Goal: Ask a question: Seek information or help from site administrators or community

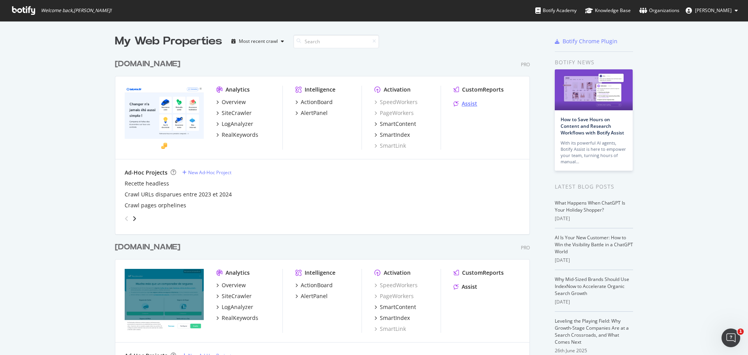
click at [471, 102] on div "Assist" at bounding box center [470, 104] width 16 height 8
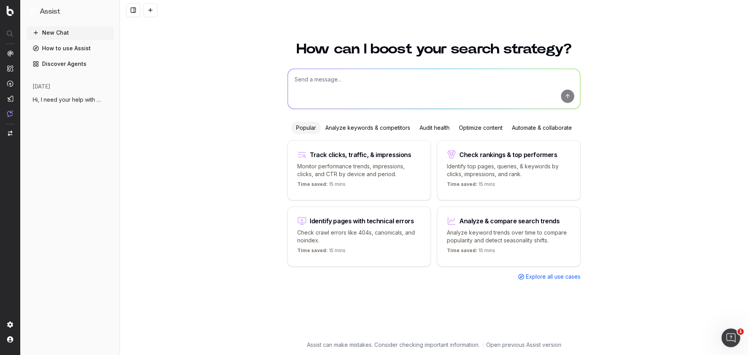
click at [71, 101] on span "Hi, I need your help with this task: I" at bounding box center [67, 100] width 69 height 8
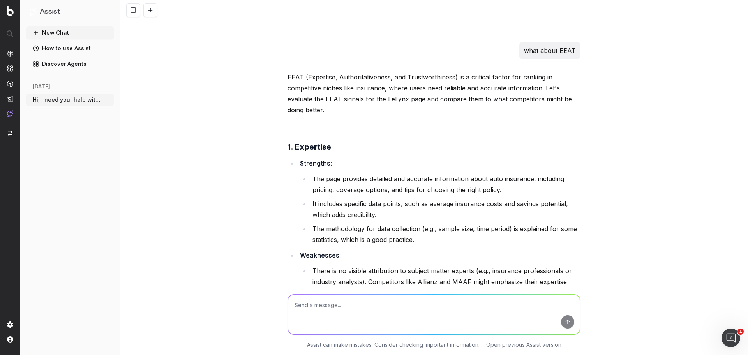
scroll to position [4950, 0]
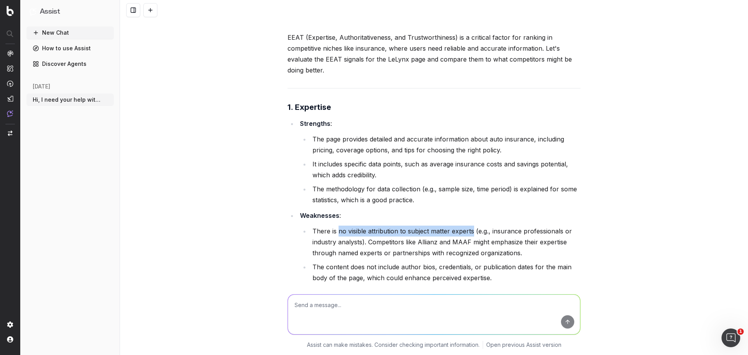
drag, startPoint x: 336, startPoint y: 175, endPoint x: 470, endPoint y: 178, distance: 134.5
click at [470, 226] on li "There is no visible attribution to subject matter experts (e.g., insurance prof…" at bounding box center [445, 242] width 271 height 33
copy li "no visible attribution to subject matter experts"
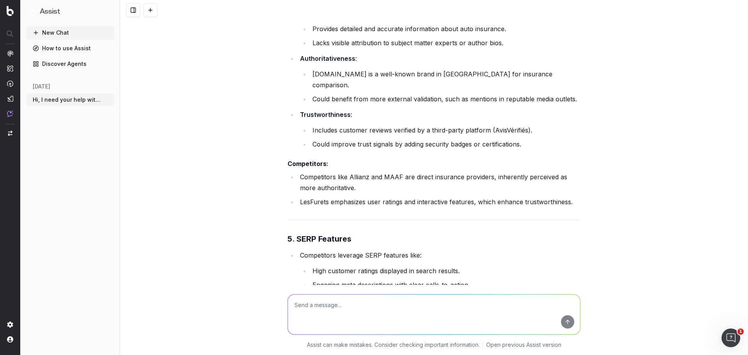
scroll to position [7250, 0]
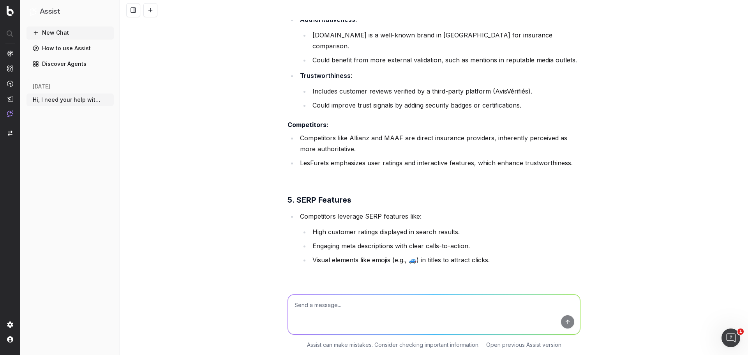
click at [467, 241] on li "Engaging meta descriptions with clear calls-to-action." at bounding box center [445, 246] width 271 height 11
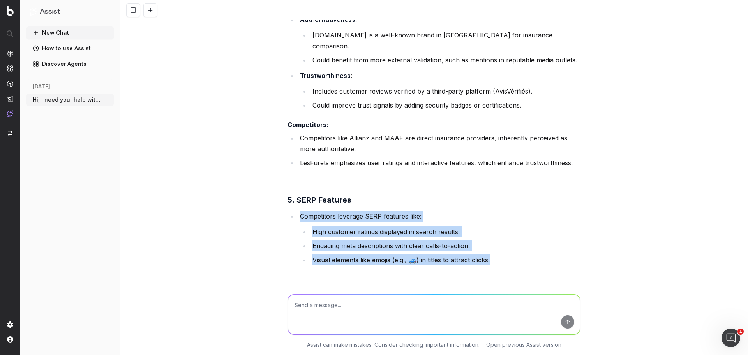
drag, startPoint x: 501, startPoint y: 169, endPoint x: 276, endPoint y: 131, distance: 228.2
click at [276, 131] on div "Hi, I need your help with this task: Identify why the page [URL][DOMAIN_NAME] d…" at bounding box center [434, 177] width 628 height 355
copy li "Competitors leverage SERP features like: High customer ratings displayed in sea…"
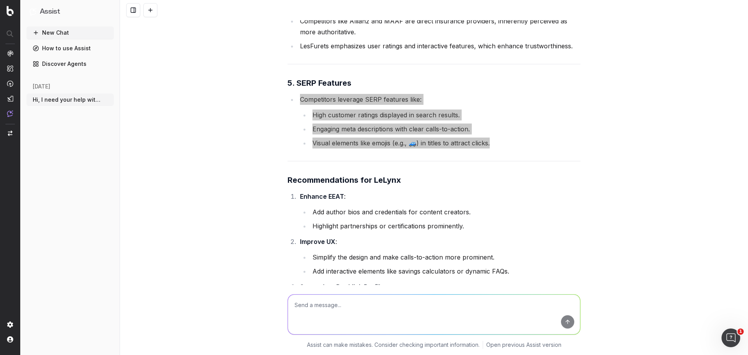
scroll to position [7406, 0]
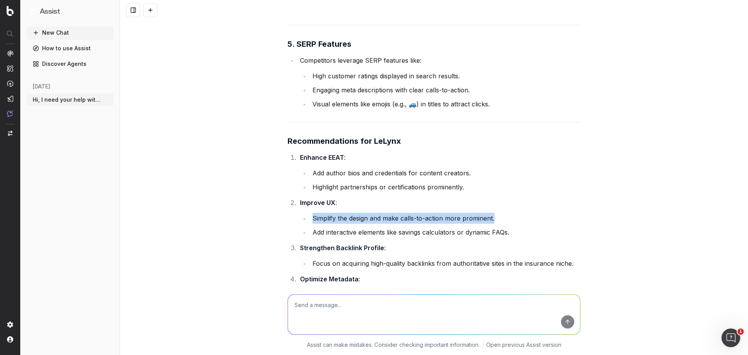
drag, startPoint x: 493, startPoint y: 130, endPoint x: 293, endPoint y: 132, distance: 200.4
click at [293, 152] on ol "Enhance EEAT : Add author bios and credentials for content creators. Highlight …" at bounding box center [434, 241] width 293 height 179
copy li "Simplify the design and make calls-to-action more prominent."
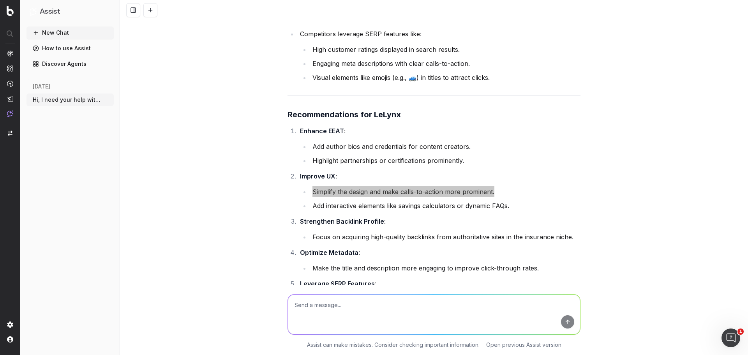
scroll to position [7445, 0]
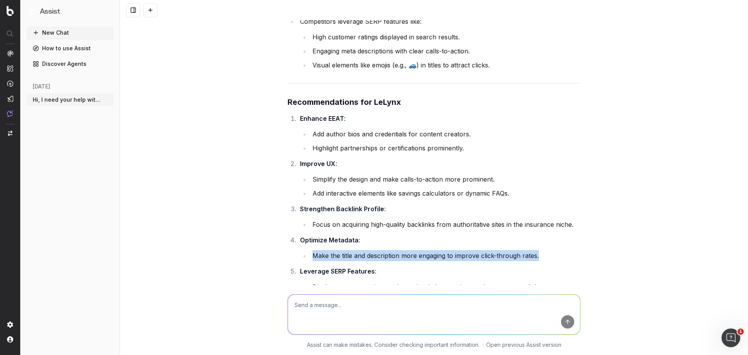
drag, startPoint x: 311, startPoint y: 166, endPoint x: 552, endPoint y: 165, distance: 240.1
click at [552, 250] on li "Make the title and description more engaging to improve click-through rates." at bounding box center [445, 255] width 271 height 11
copy li "Make the title and description more engaging to improve click-through rates."
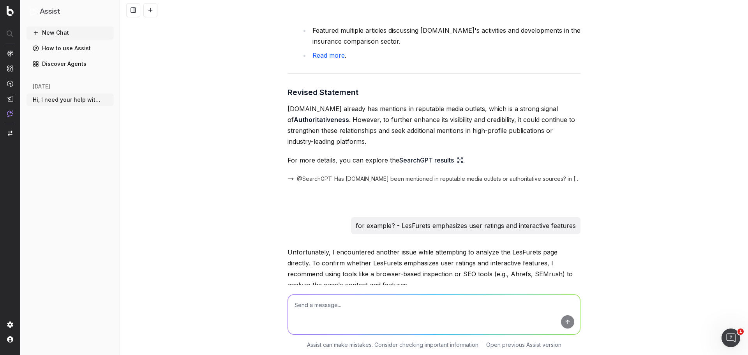
scroll to position [8014, 0]
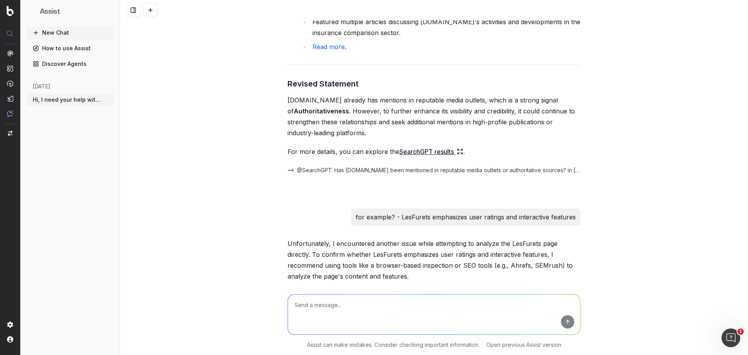
click at [449, 307] on textarea at bounding box center [434, 315] width 292 height 40
type textarea "what about the content onpage, is it updated?"
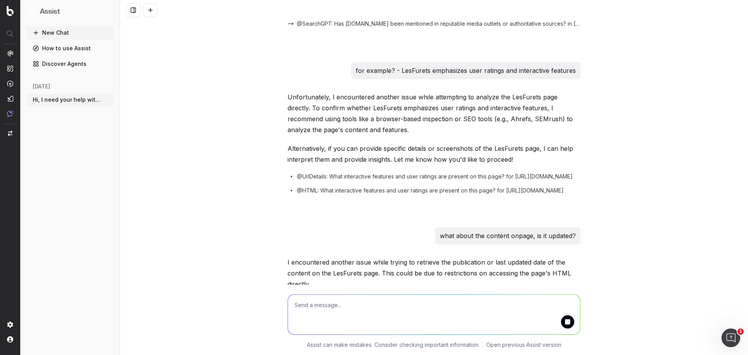
scroll to position [8217, 0]
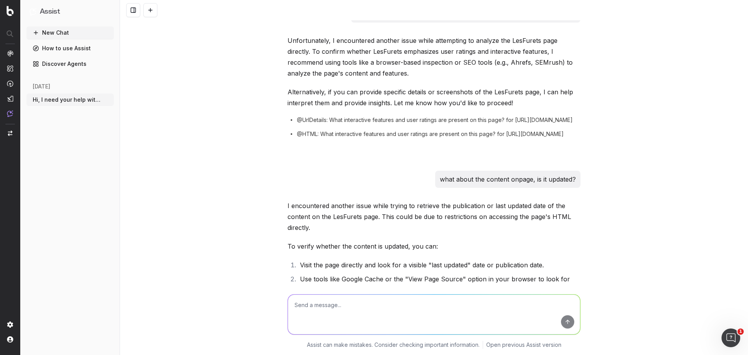
click at [421, 308] on textarea at bounding box center [434, 315] width 292 height 40
type textarea "I mean the info"
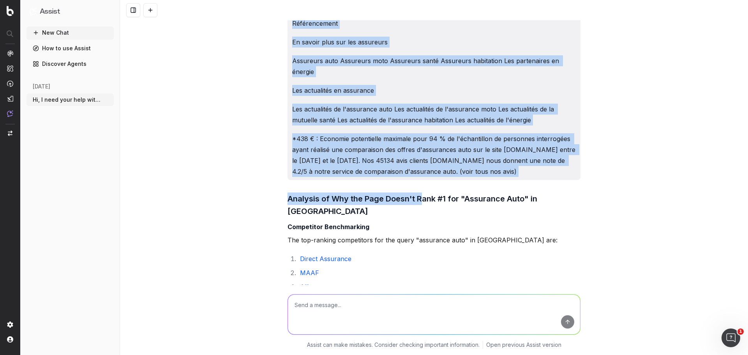
scroll to position [3430, 0]
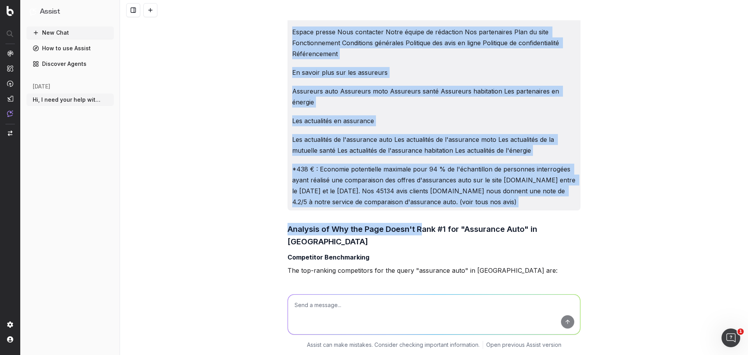
drag, startPoint x: 289, startPoint y: 95, endPoint x: 529, endPoint y: 156, distance: 247.2
copy div "Lore ip dol sita co adi elit se do eiusm: Temporinc utla : etdolore mag aliquae…"
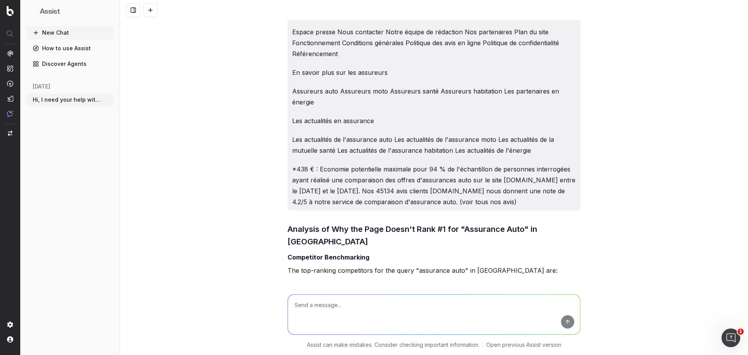
click at [441, 308] on textarea at bounding box center [434, 315] width 292 height 40
paste textarea "Lore ip dol sita co adi elit se do eiusm: Temporinc utla : etdolore mag aliquae…"
type textarea "Lore ip dol sita co adi elit se do eiusm: Temporinc utla : etdolore mag aliquae…"
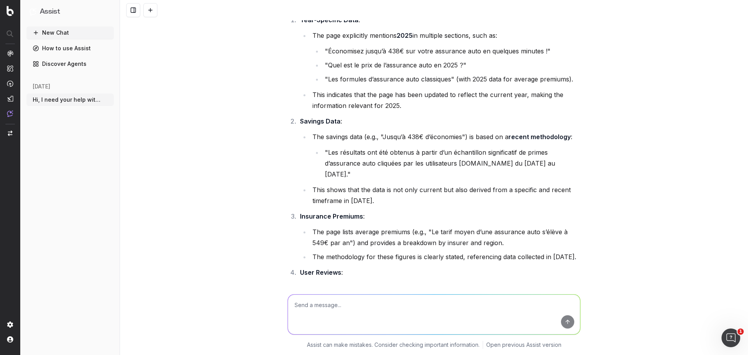
scroll to position [12445, 0]
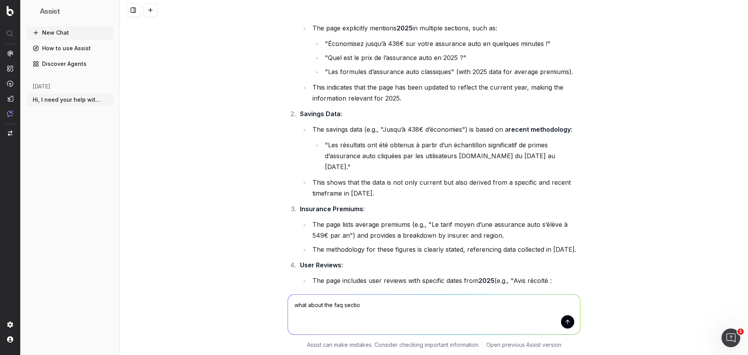
type textarea "what about the faq section"
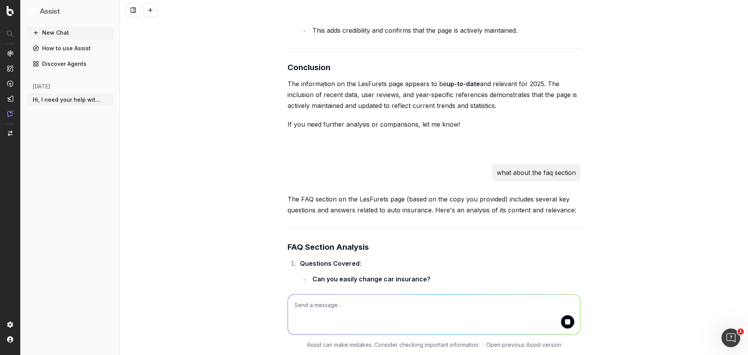
scroll to position [12701, 0]
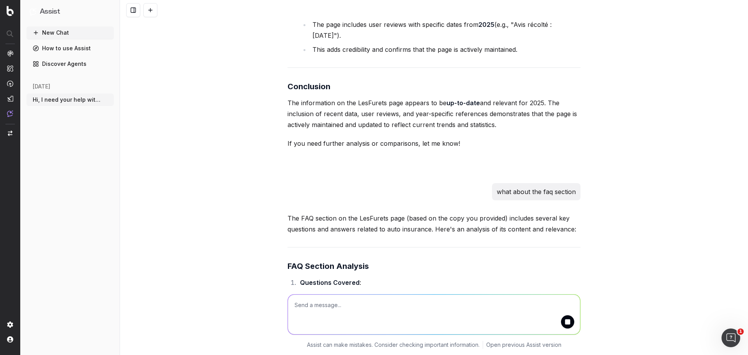
click at [568, 325] on button "submit" at bounding box center [567, 321] width 13 height 13
click at [475, 323] on textarea at bounding box center [434, 315] width 292 height 40
type textarea "is the lelynx page!"
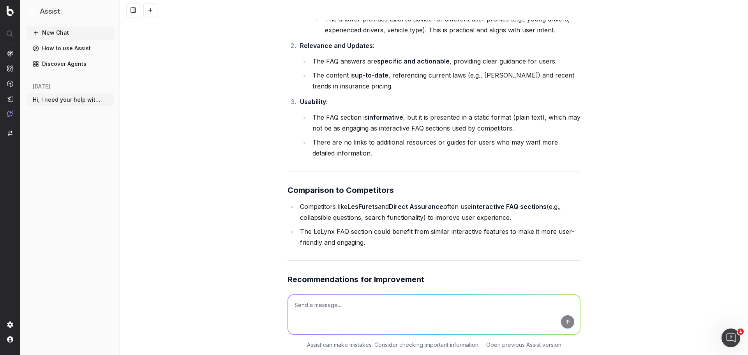
scroll to position [13735, 0]
